Goal: Task Accomplishment & Management: Complete application form

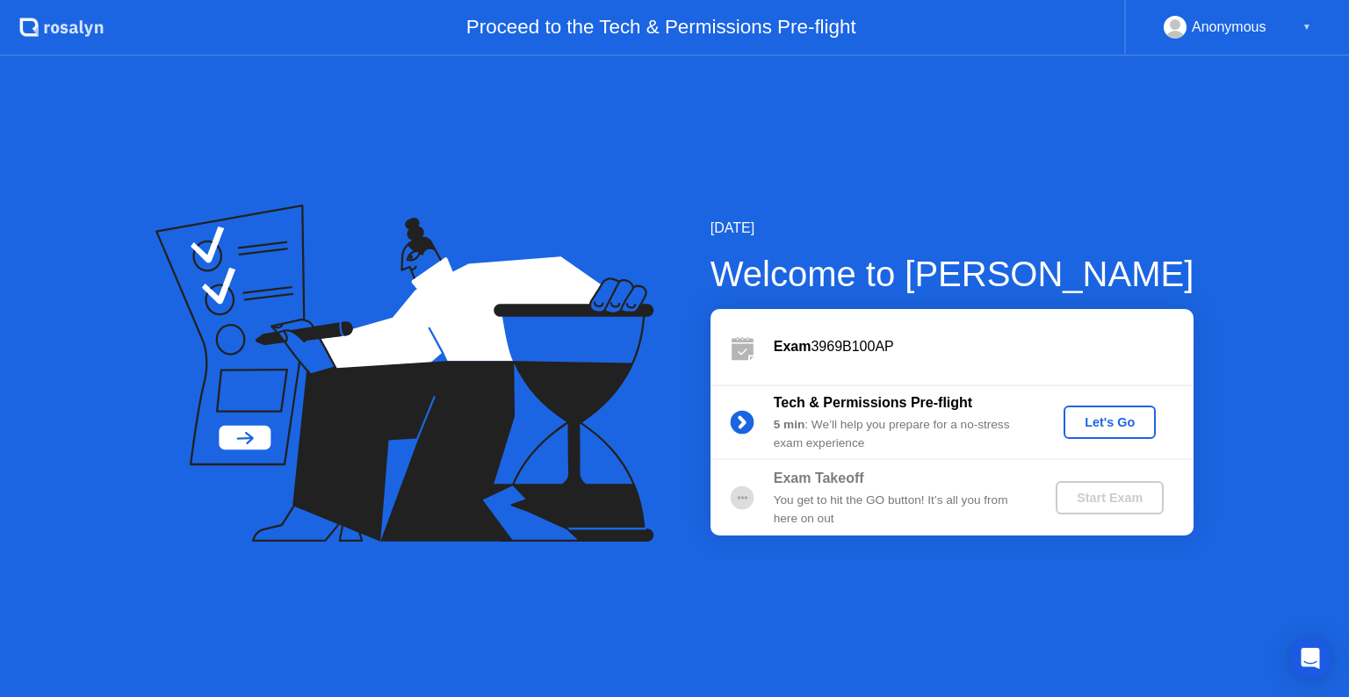
click at [1104, 429] on div "Let's Go" at bounding box center [1110, 422] width 78 height 14
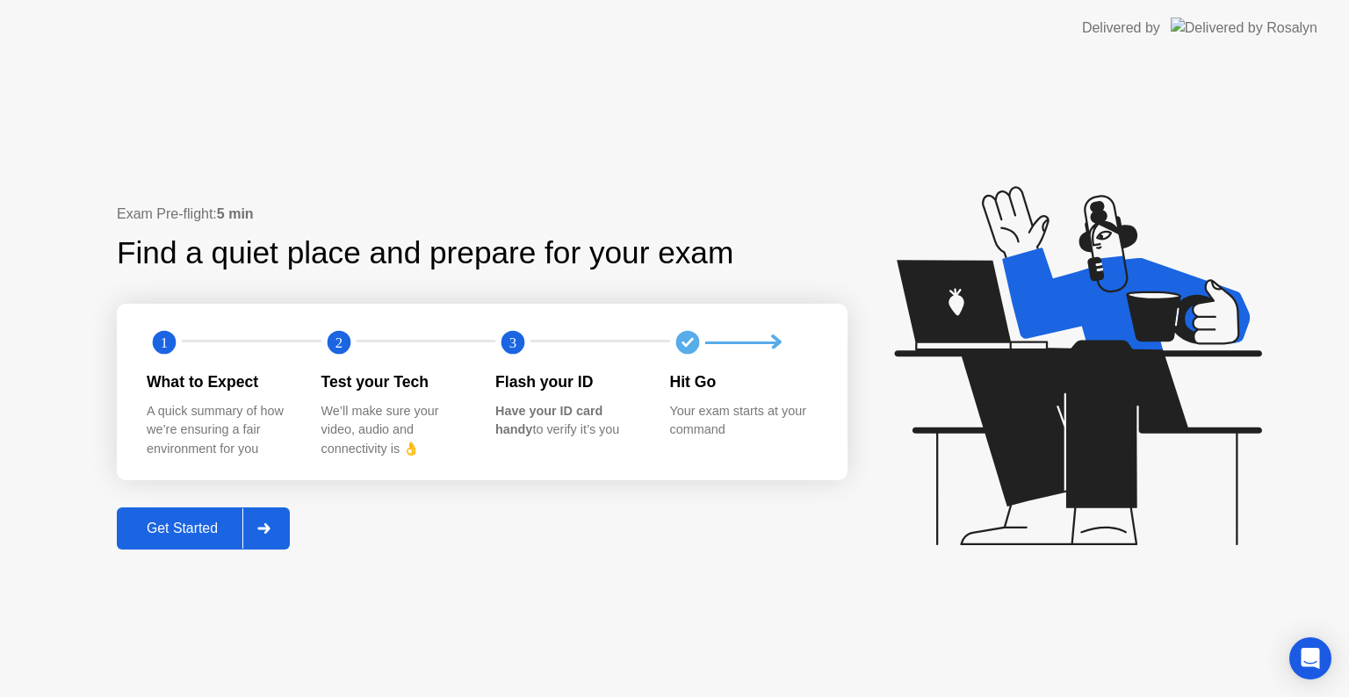
click at [246, 524] on div at bounding box center [263, 529] width 42 height 40
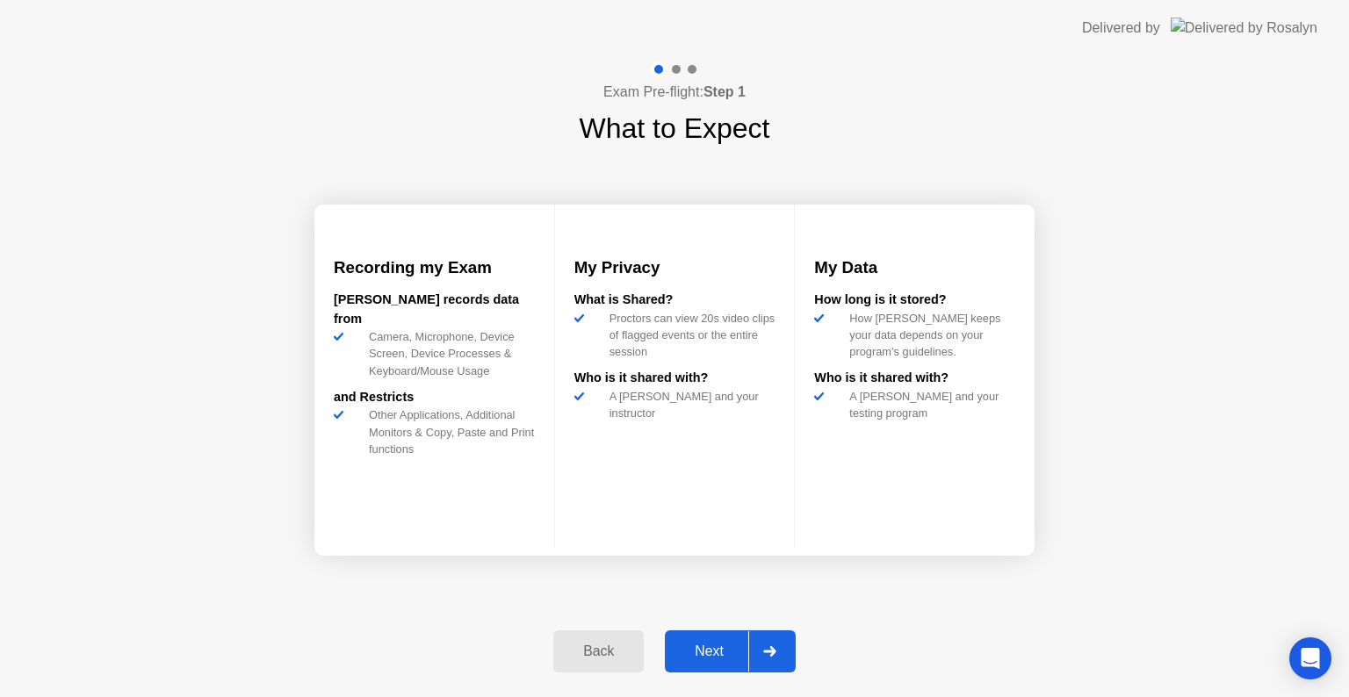
click at [720, 644] on div "Next" at bounding box center [709, 652] width 78 height 16
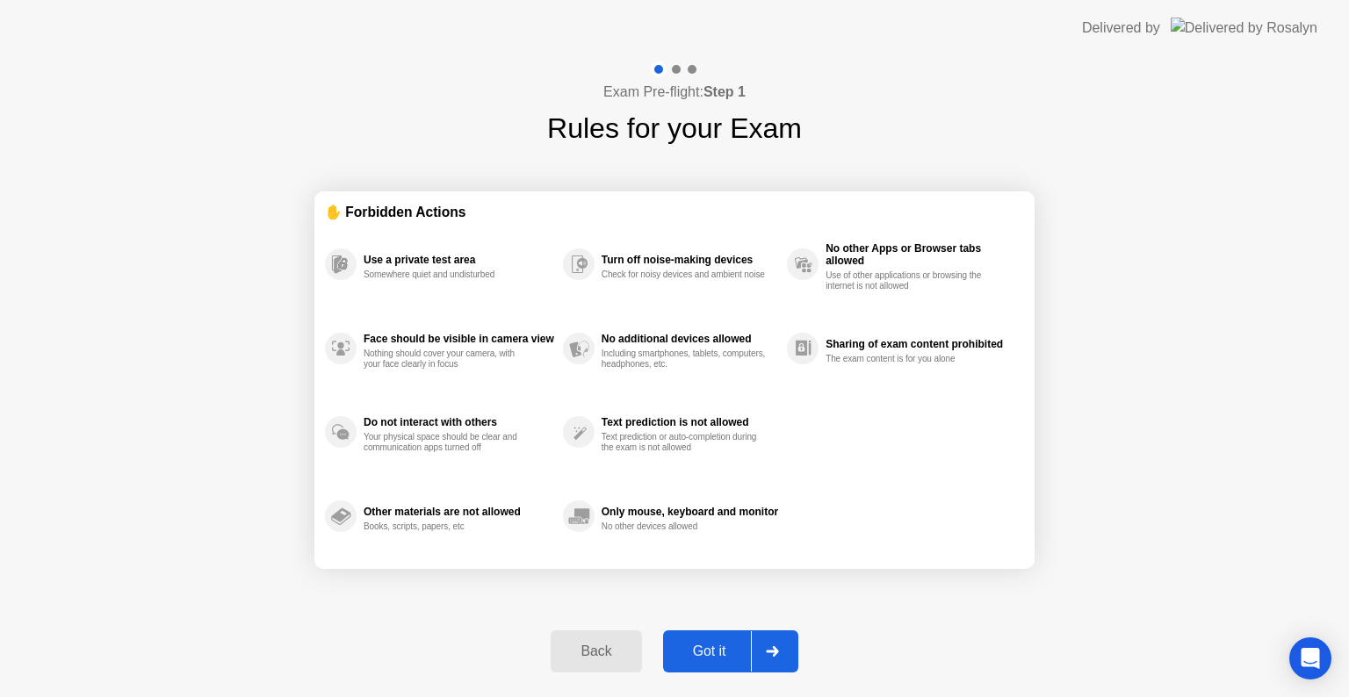
click at [719, 653] on div "Got it" at bounding box center [709, 652] width 83 height 16
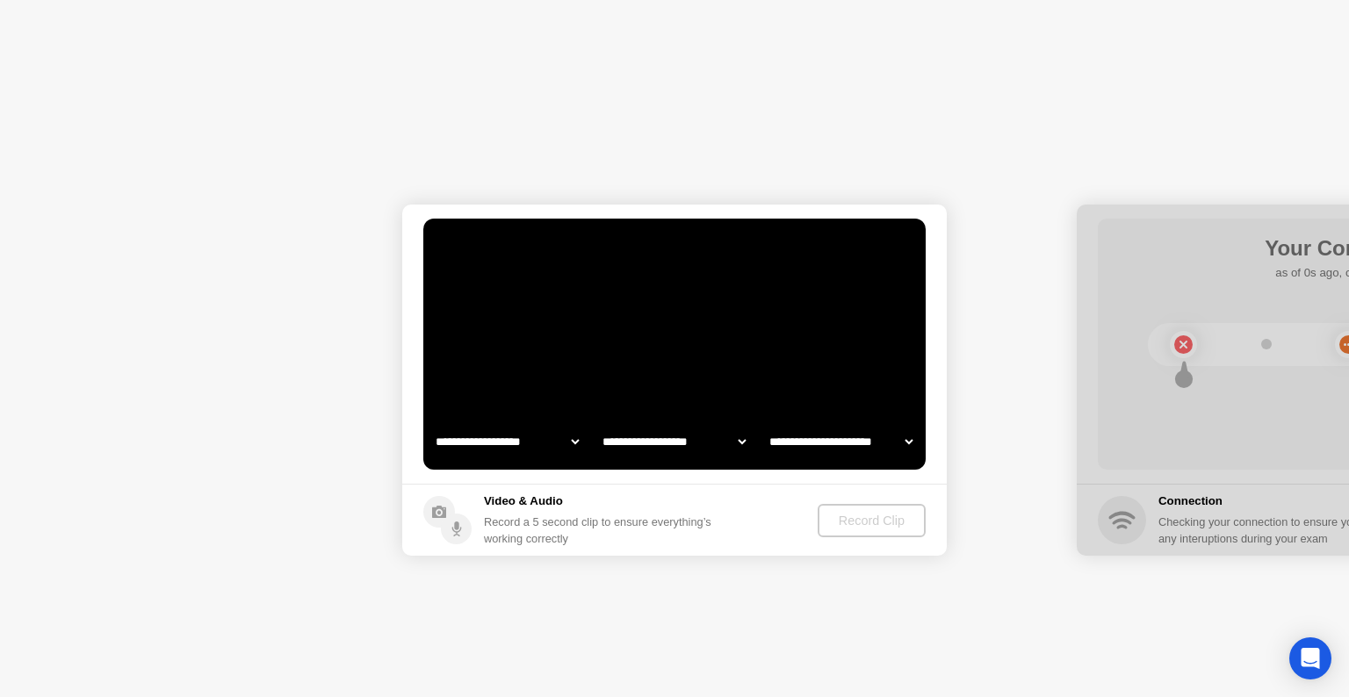
select select "**********"
select select "*******"
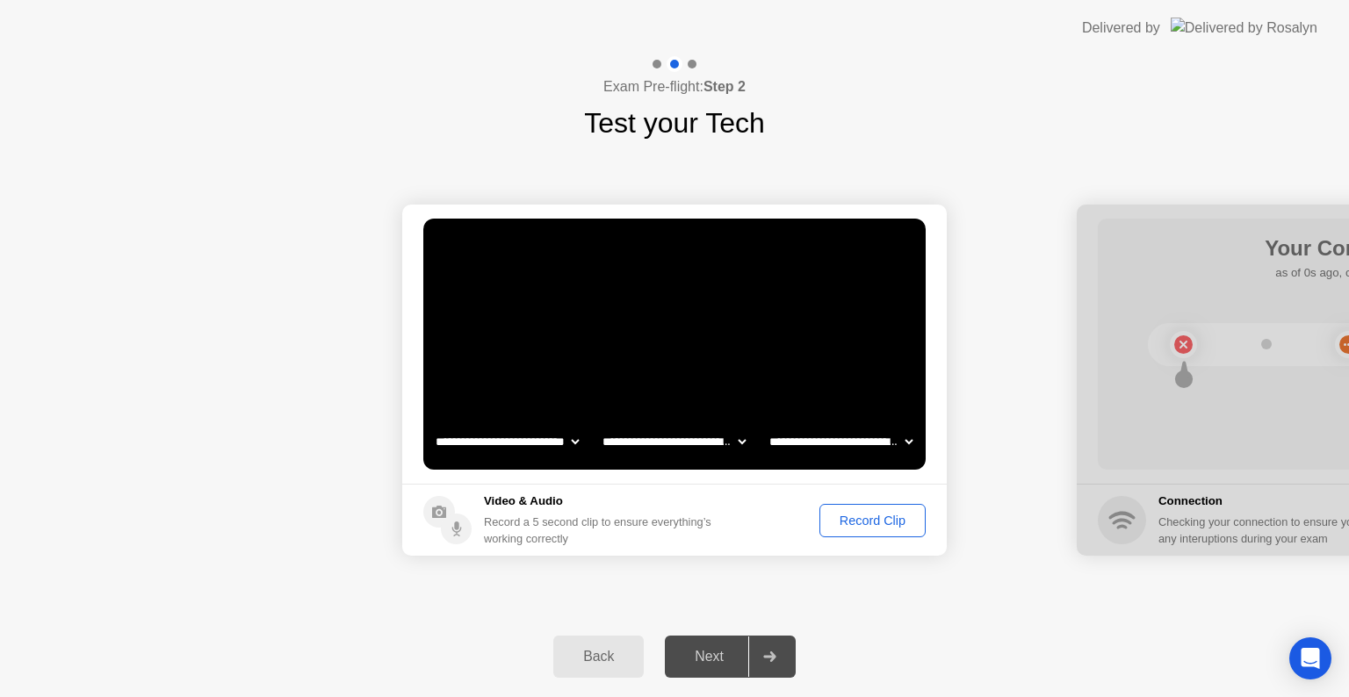
click at [879, 514] on div "Record Clip" at bounding box center [873, 521] width 94 height 14
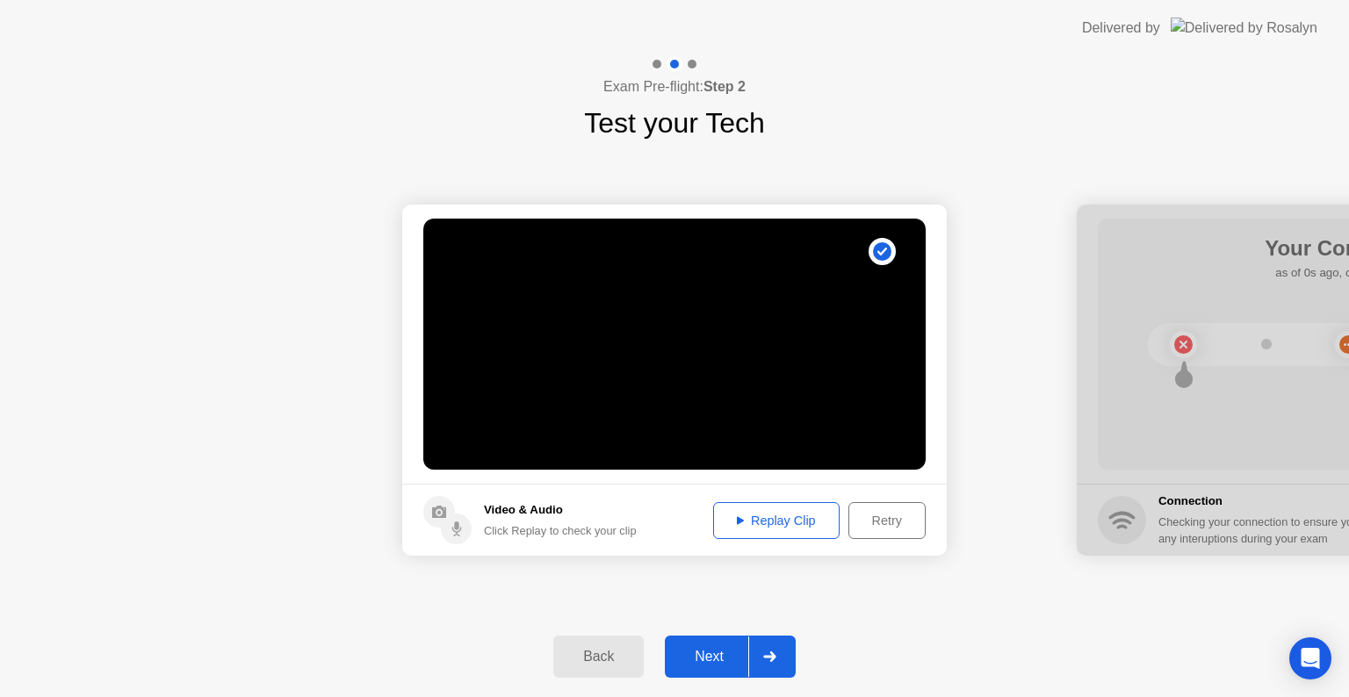
click at [801, 520] on div "Replay Clip" at bounding box center [776, 521] width 114 height 14
click at [781, 659] on div at bounding box center [769, 657] width 42 height 40
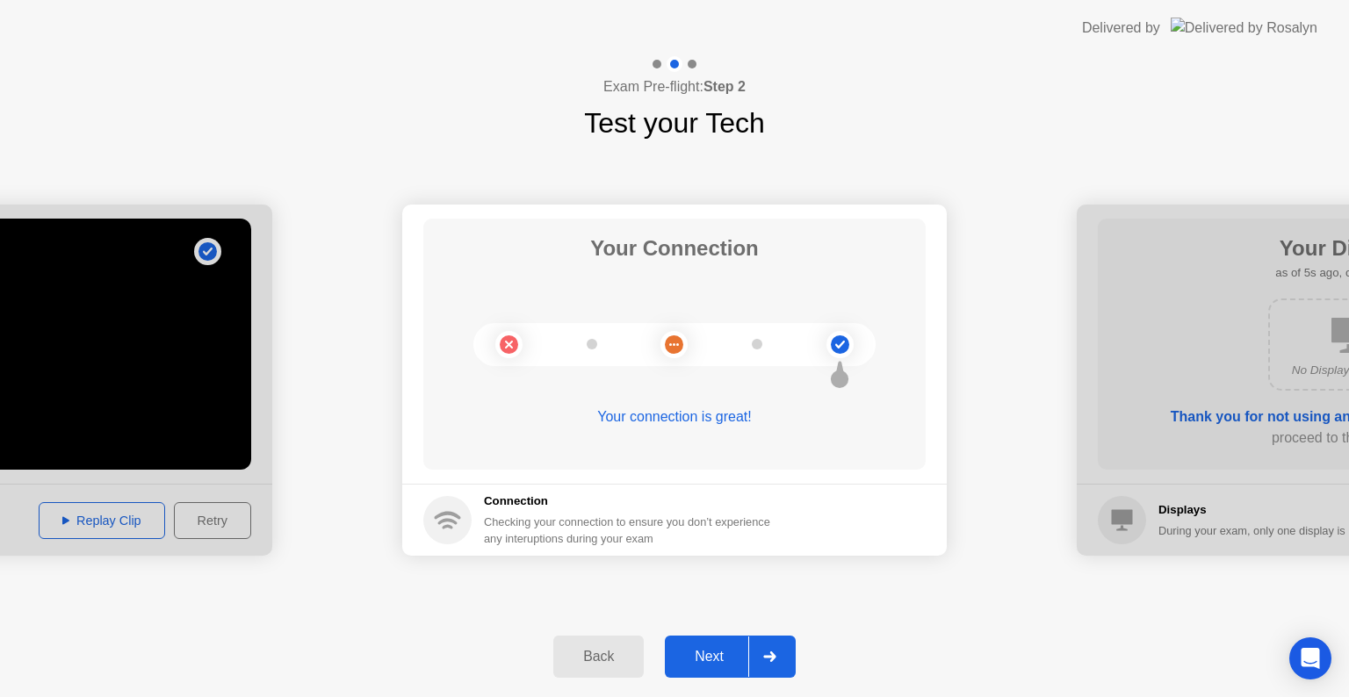
click at [711, 649] on div "Next" at bounding box center [709, 657] width 78 height 16
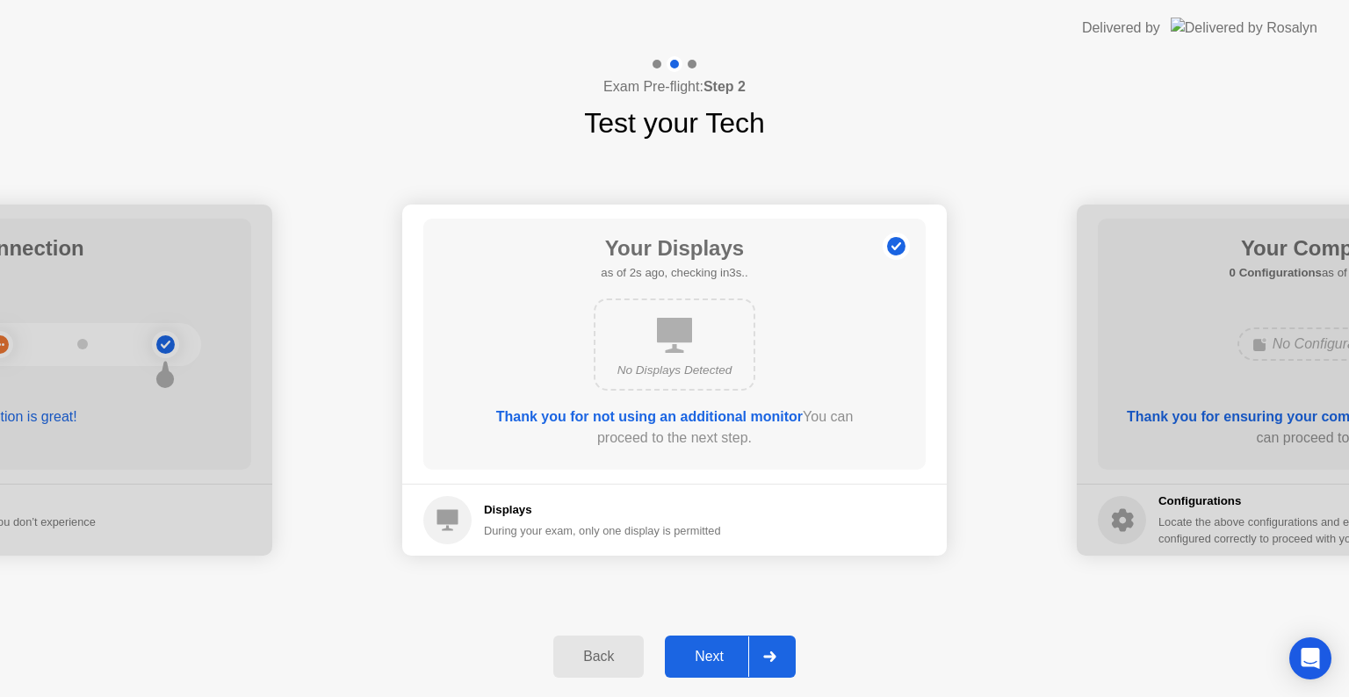
click at [712, 649] on div "Next" at bounding box center [709, 657] width 78 height 16
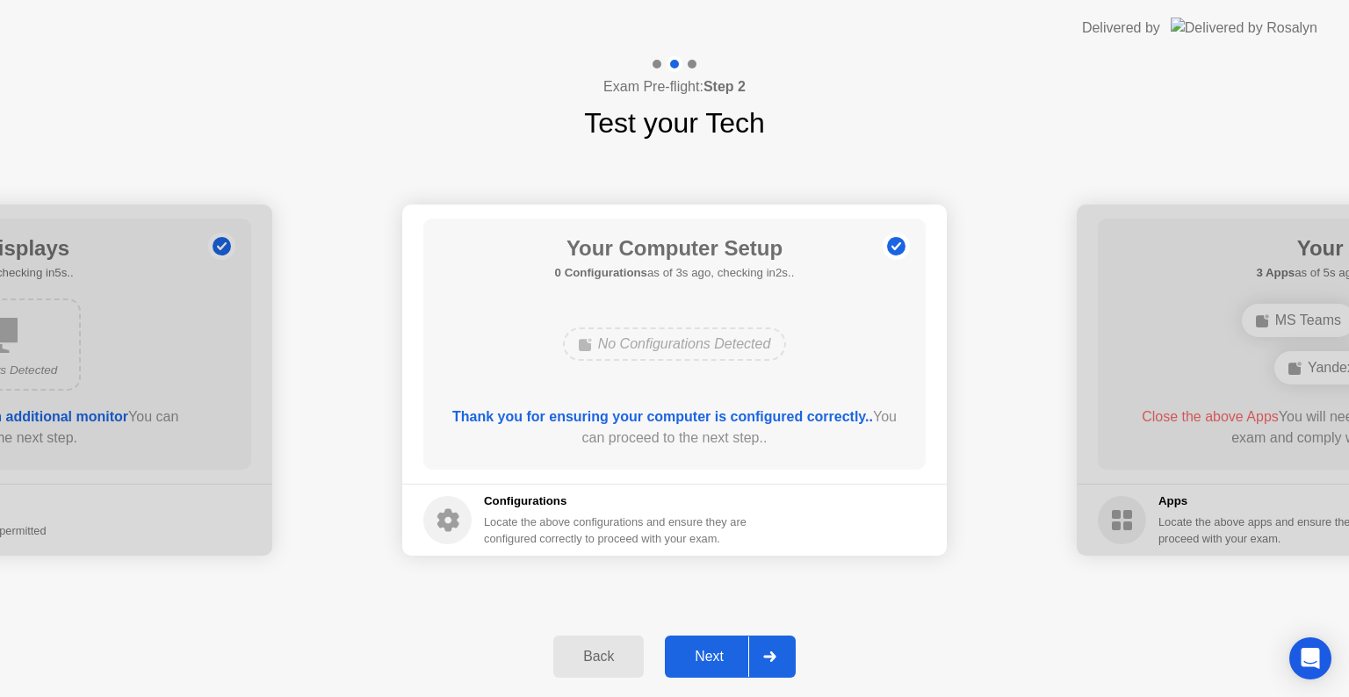
click at [712, 649] on div "Next" at bounding box center [709, 657] width 78 height 16
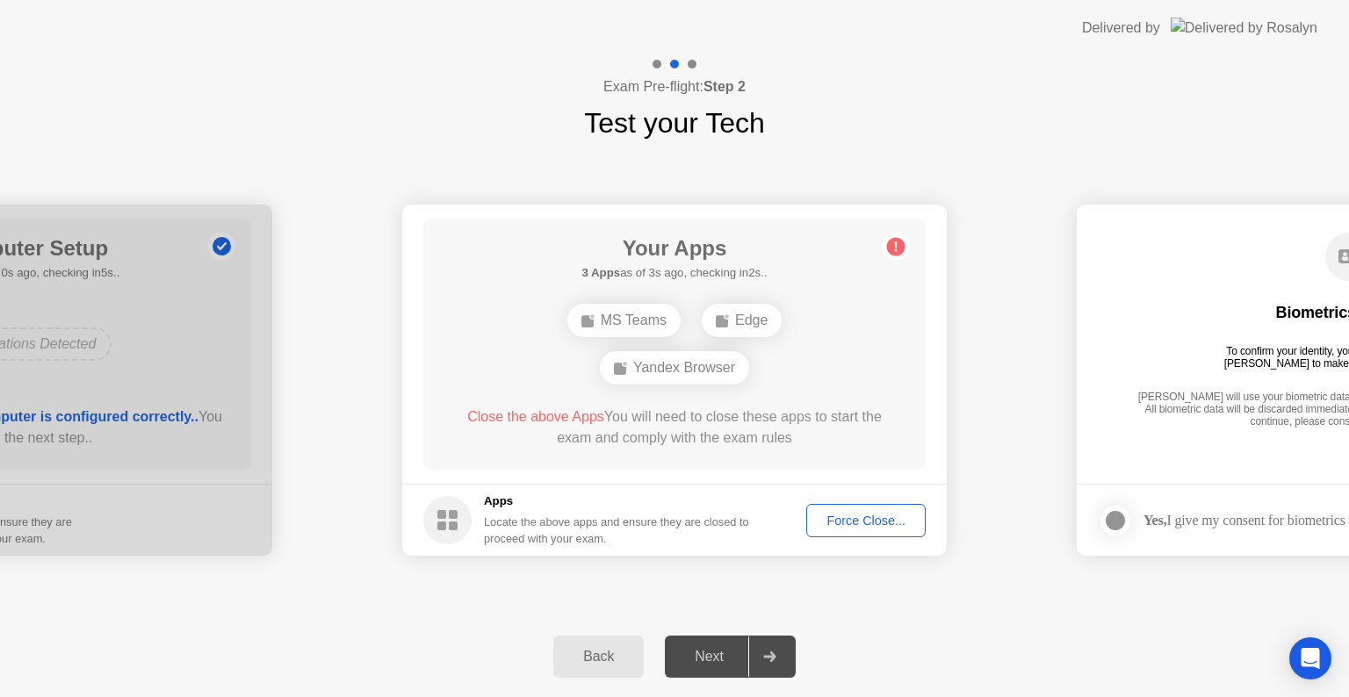
click at [849, 525] on div "Force Close..." at bounding box center [865, 521] width 107 height 14
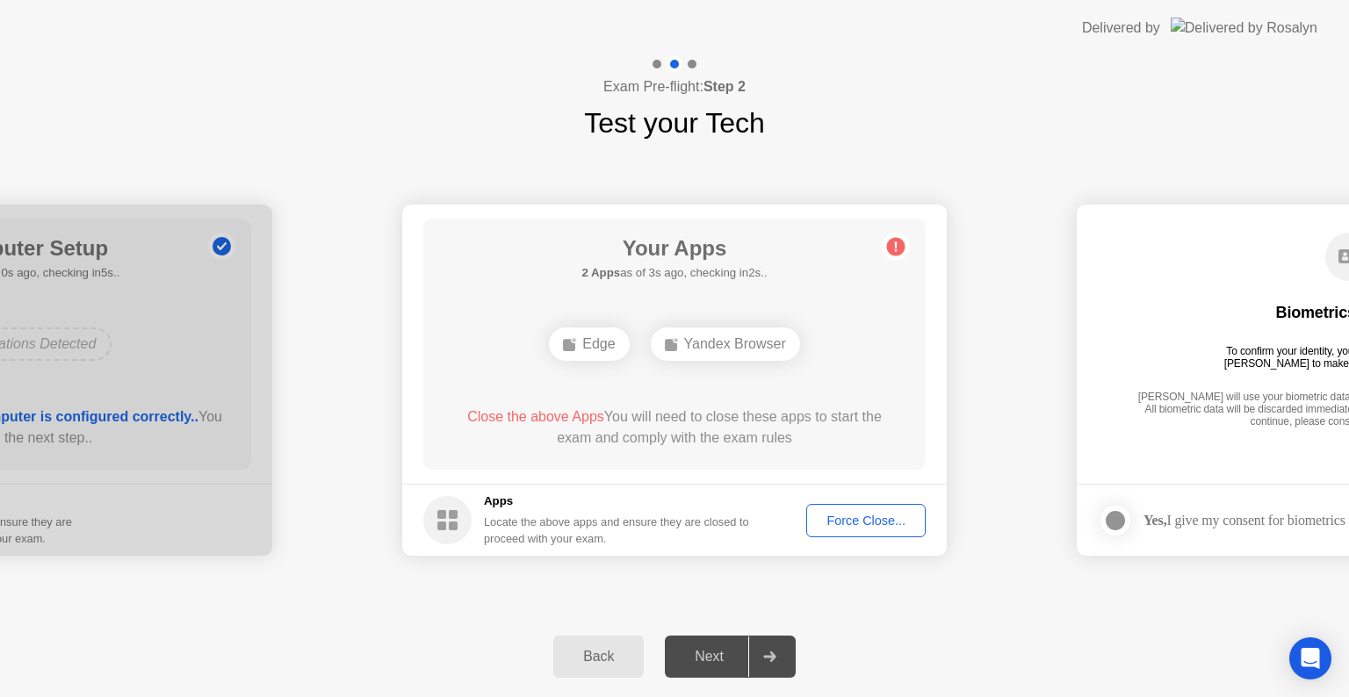
click at [839, 518] on div "Force Close..." at bounding box center [865, 521] width 107 height 14
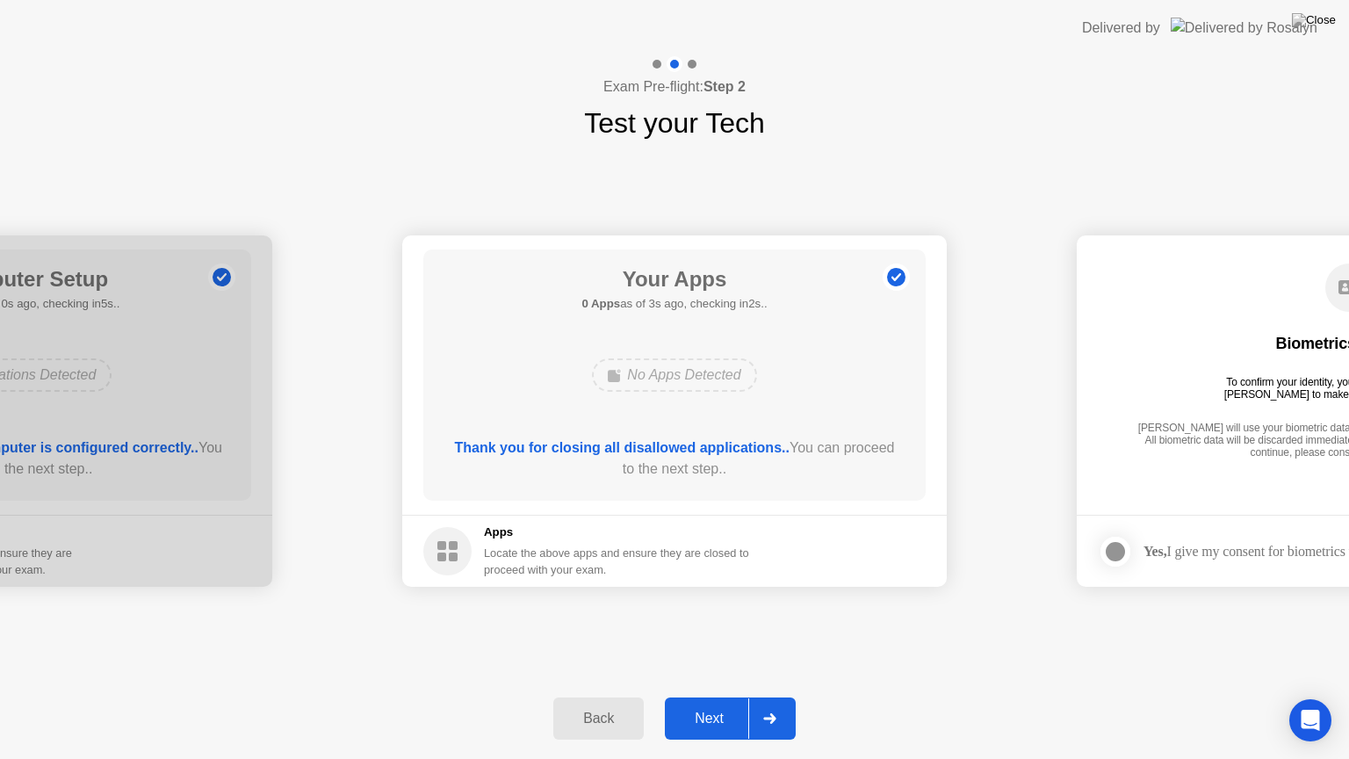
click at [713, 697] on div "Next" at bounding box center [709, 719] width 78 height 16
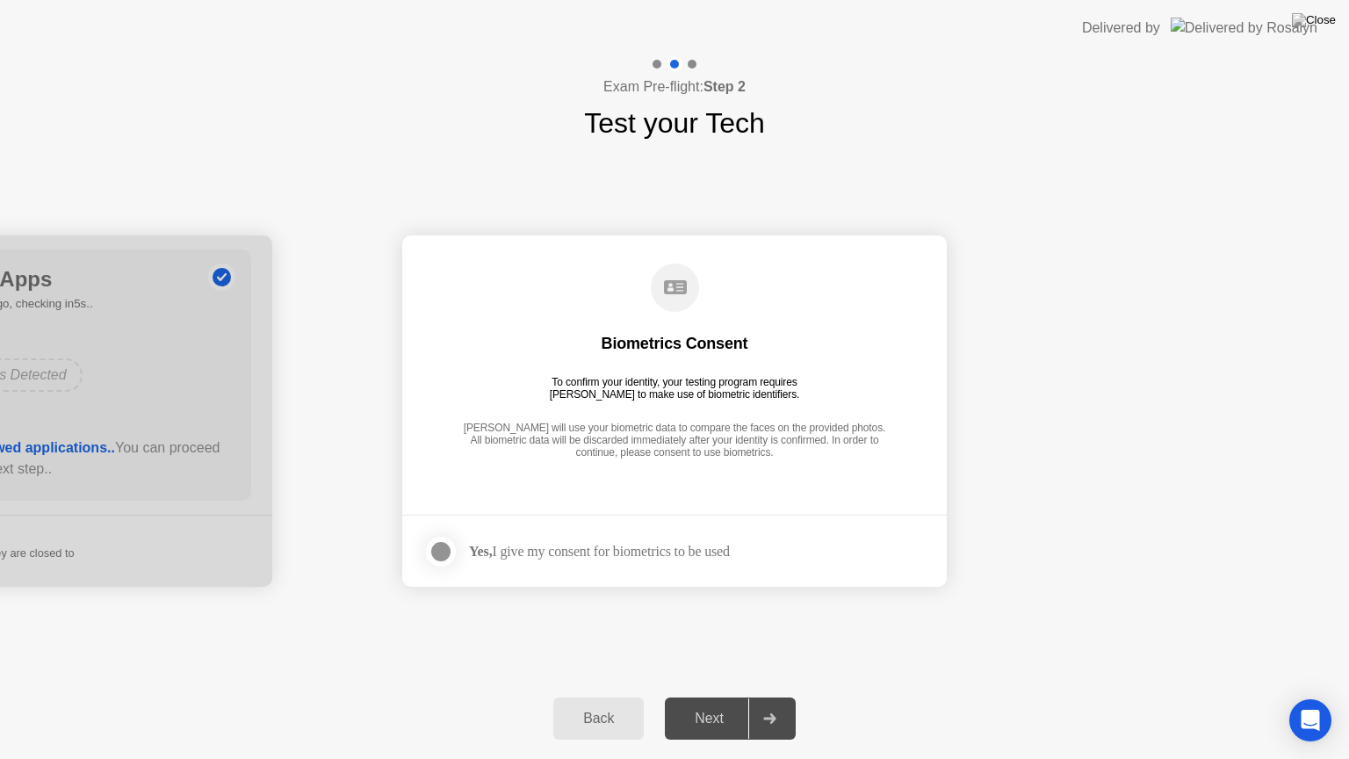
click at [443, 549] on div at bounding box center [440, 551] width 21 height 21
click at [687, 697] on div "Next" at bounding box center [709, 719] width 78 height 16
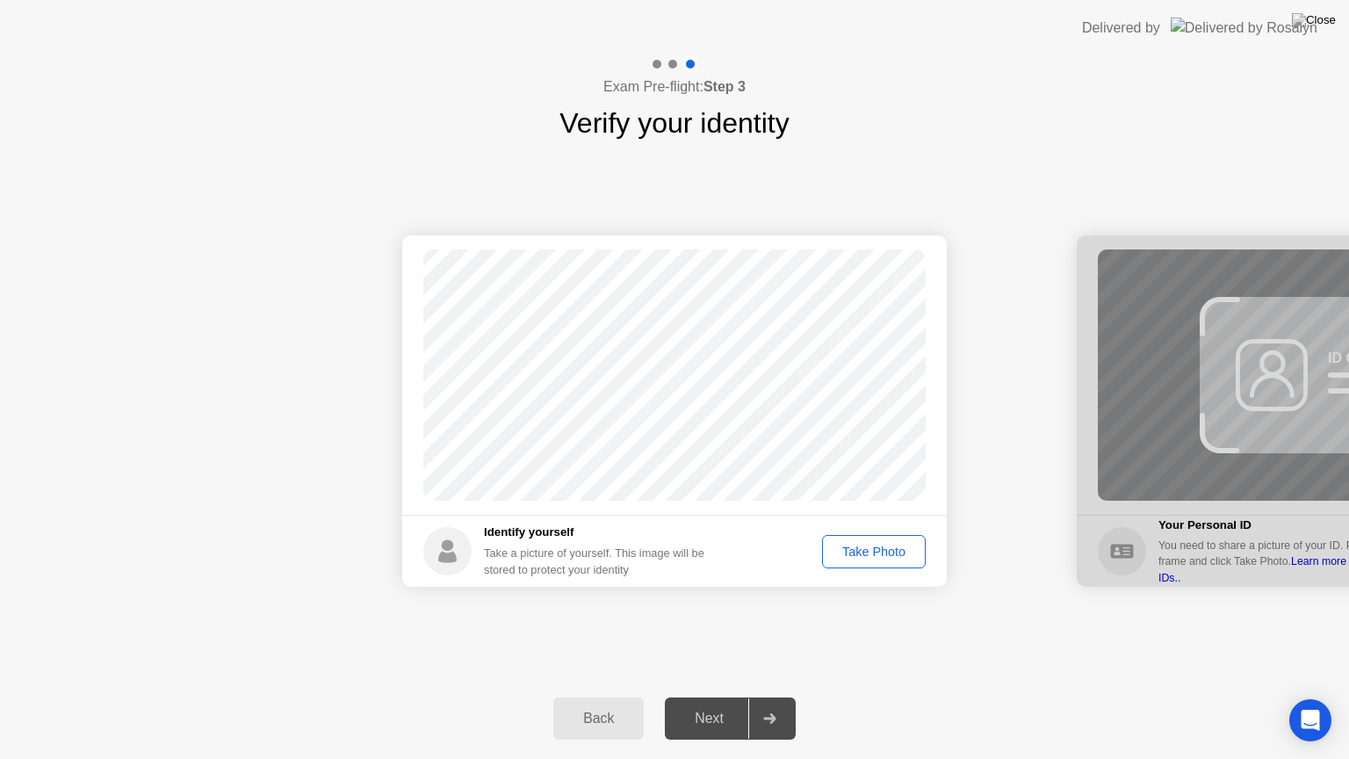
click at [899, 561] on button "Take Photo" at bounding box center [874, 551] width 104 height 33
click at [732, 697] on div "Next" at bounding box center [709, 719] width 78 height 16
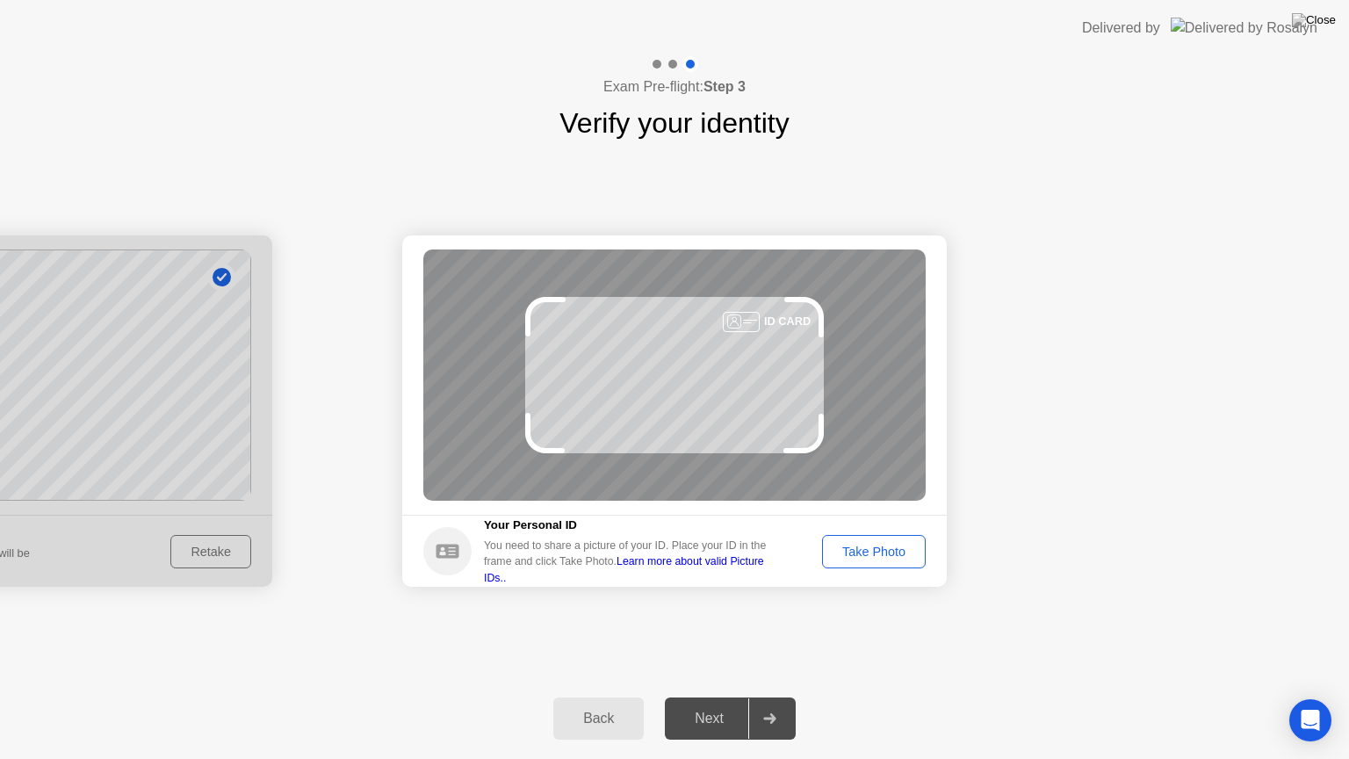
click at [836, 538] on button "Take Photo" at bounding box center [874, 551] width 104 height 33
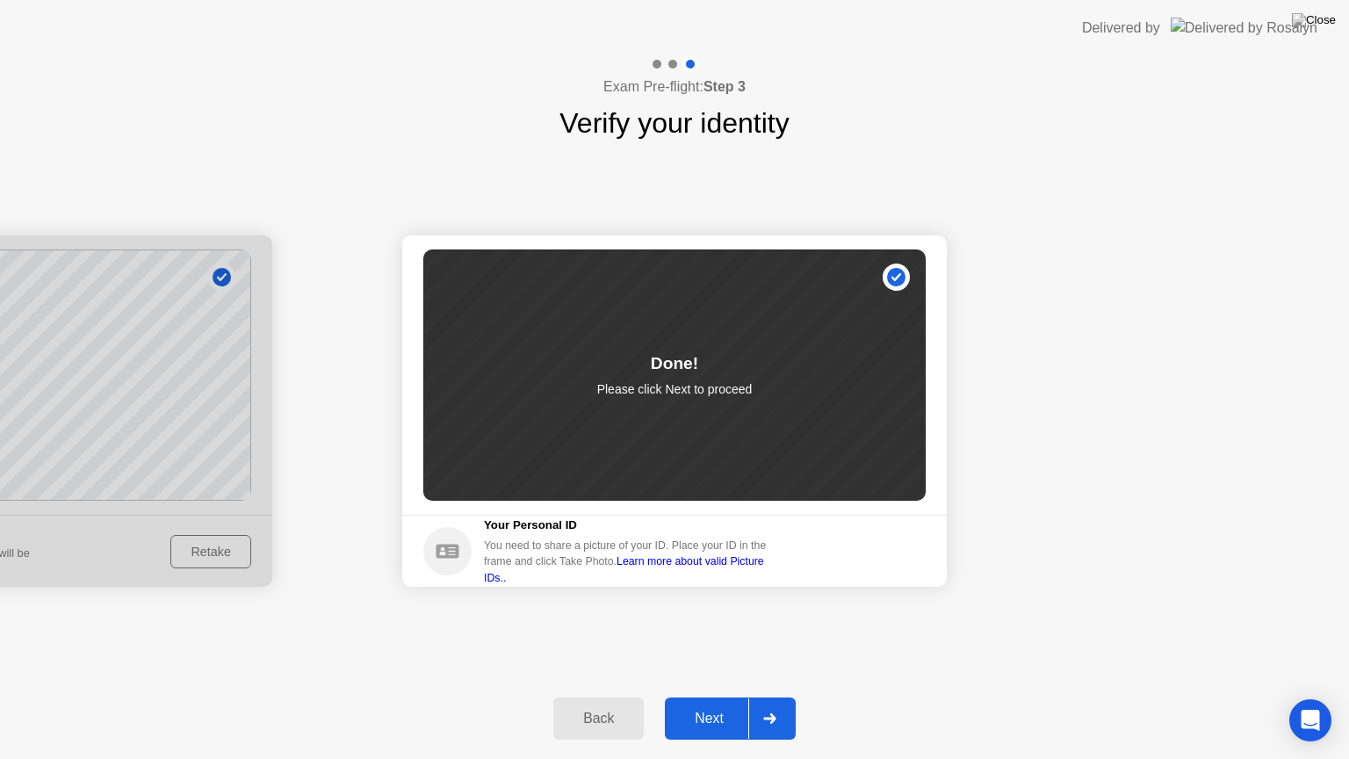
click at [700, 697] on div "Next" at bounding box center [709, 719] width 78 height 16
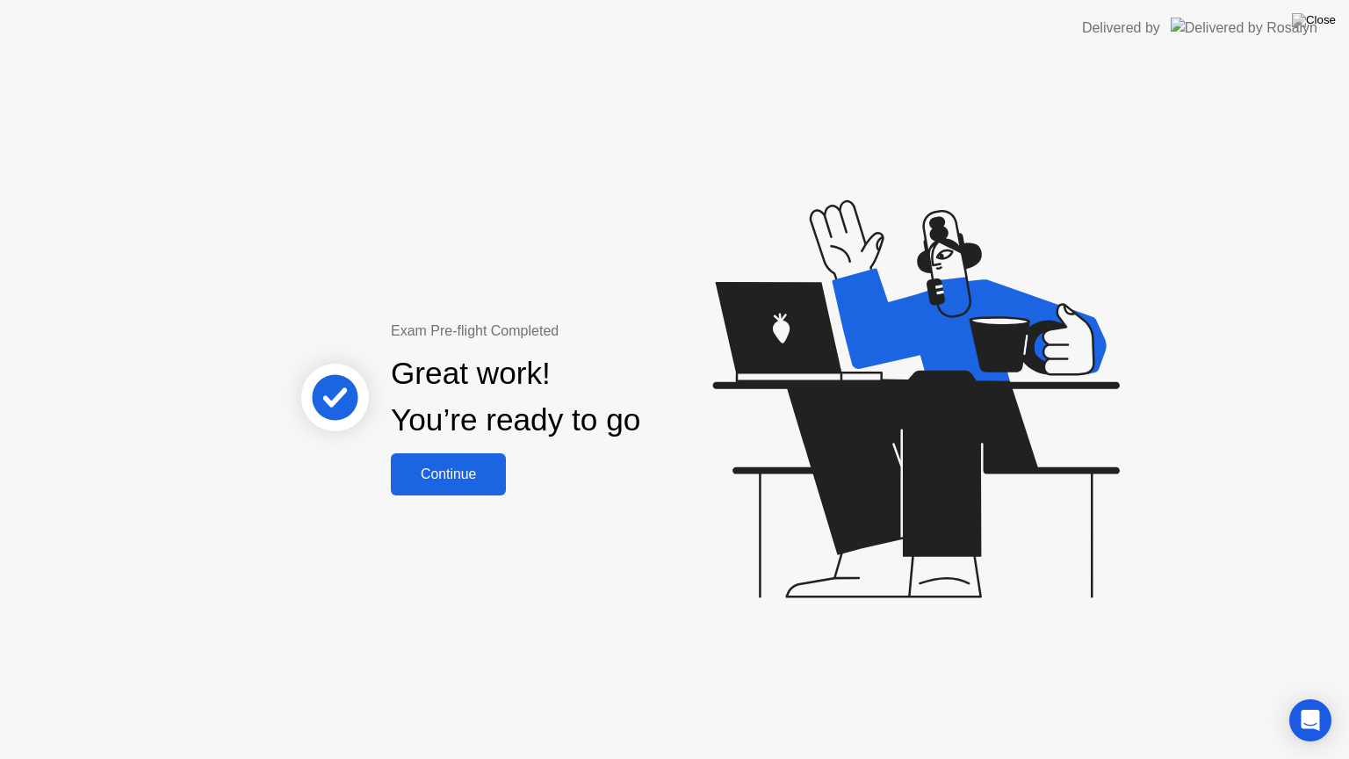
click at [474, 482] on div "Continue" at bounding box center [448, 474] width 105 height 16
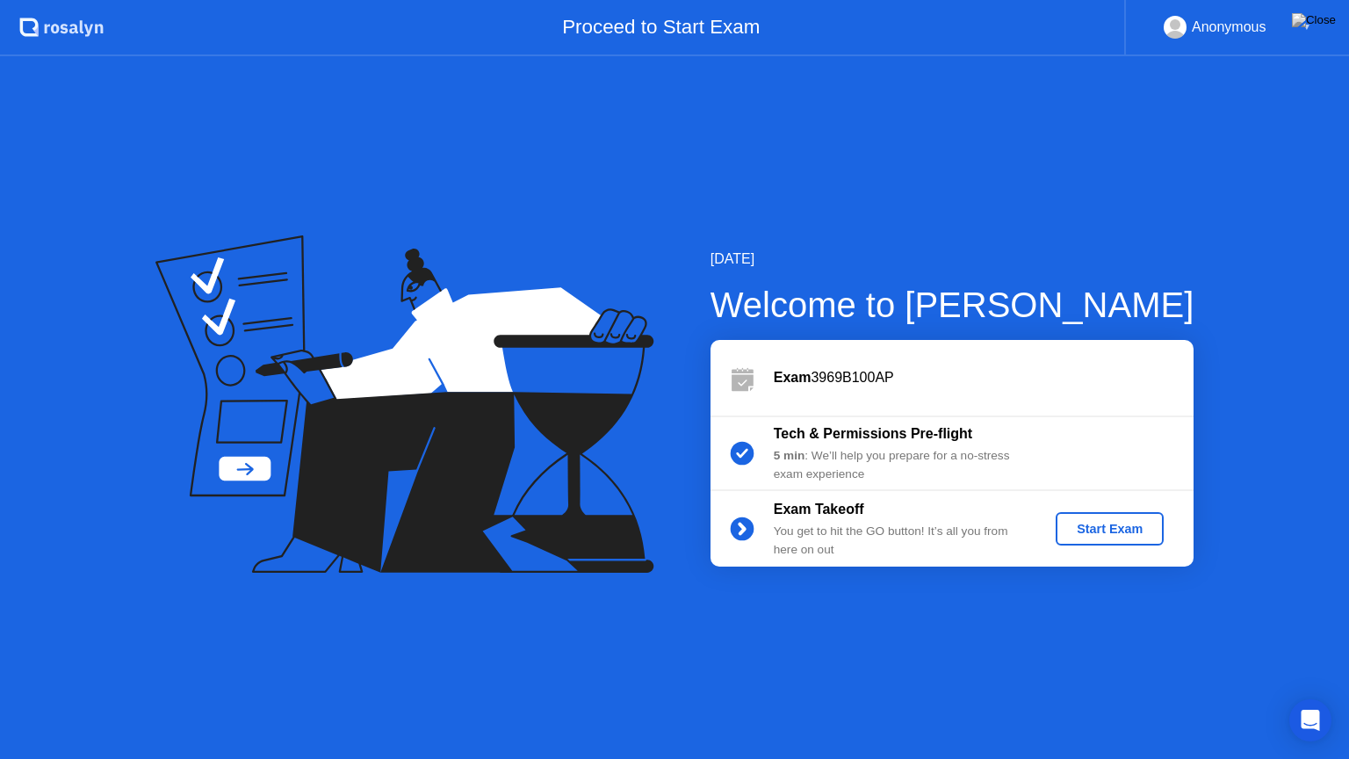
click at [1072, 522] on div "Start Exam" at bounding box center [1110, 529] width 94 height 14
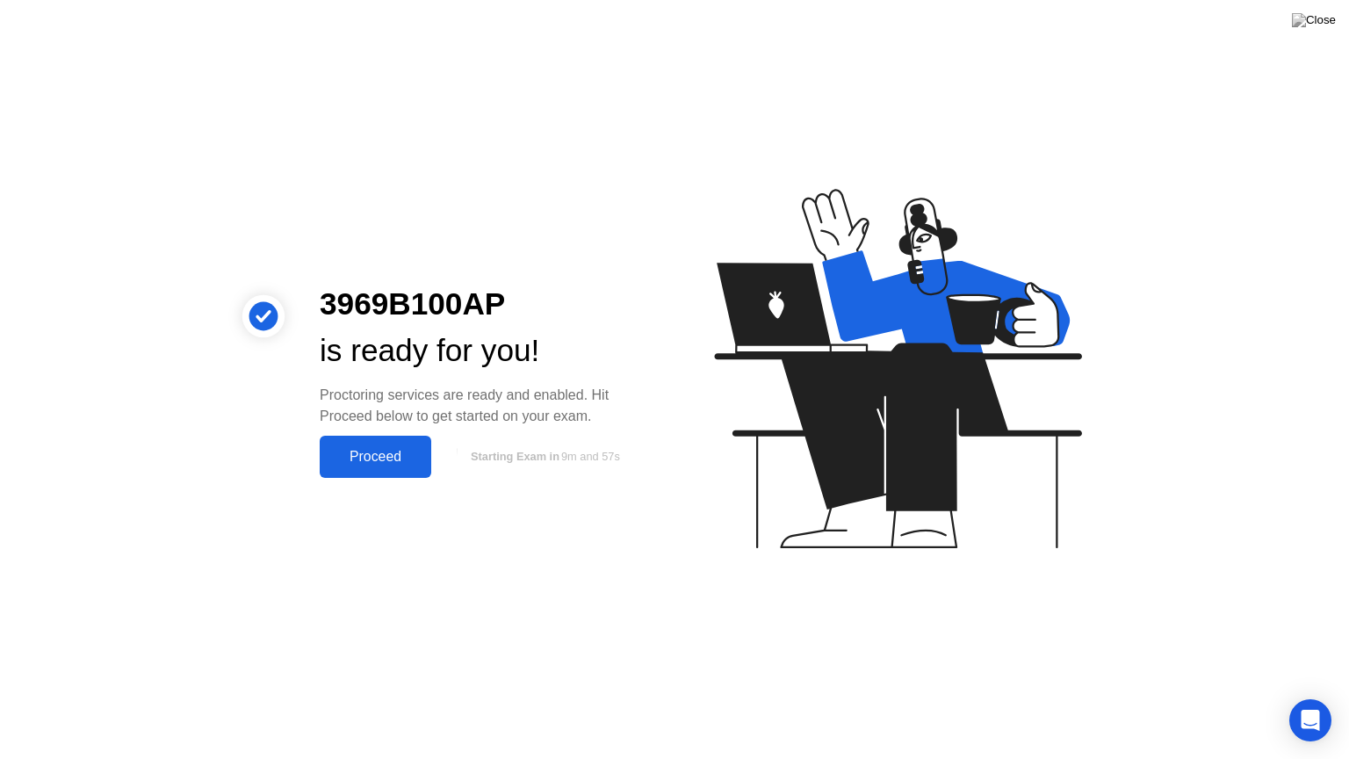
click at [390, 460] on div "Proceed" at bounding box center [375, 457] width 101 height 16
